Goal: Download file/media

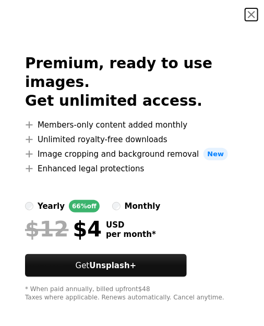
click at [247, 8] on button "An X shape" at bounding box center [251, 14] width 13 height 13
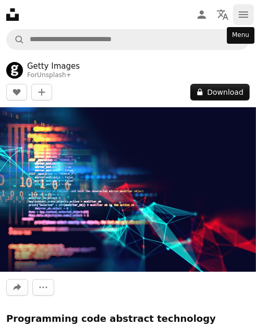
click at [234, 17] on button "navigation menu" at bounding box center [243, 14] width 21 height 21
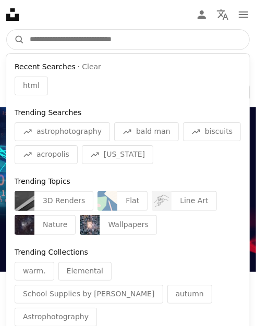
click at [54, 41] on input "Find visuals sitewide" at bounding box center [137, 40] width 225 height 20
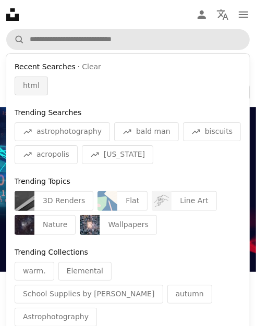
click at [29, 86] on span "html" at bounding box center [31, 86] width 17 height 10
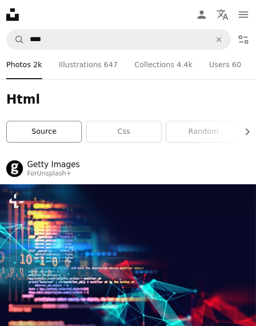
click at [48, 132] on link "source" at bounding box center [44, 131] width 75 height 21
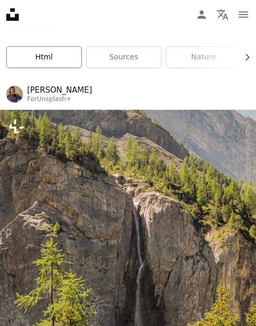
scroll to position [209, 0]
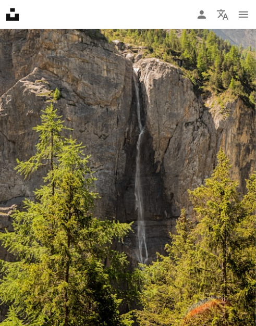
drag, startPoint x: 69, startPoint y: 124, endPoint x: 42, endPoint y: 129, distance: 28.1
click at [42, 129] on img at bounding box center [128, 168] width 256 height 384
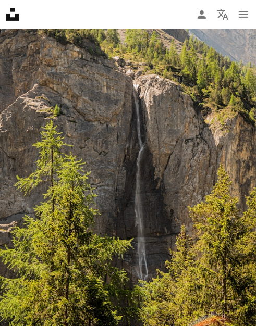
scroll to position [261, 0]
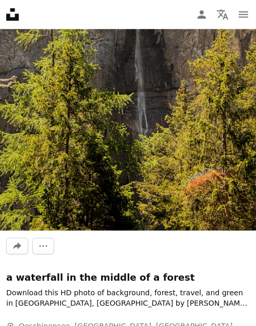
click at [150, 103] on img at bounding box center [128, 39] width 256 height 384
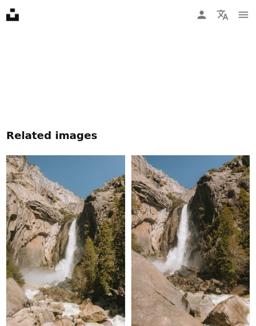
scroll to position [1043, 0]
